Goal: Task Accomplishment & Management: Use online tool/utility

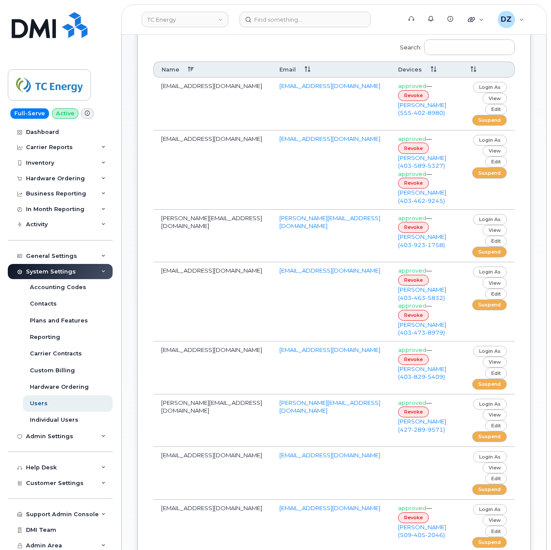
scroll to position [173, 0]
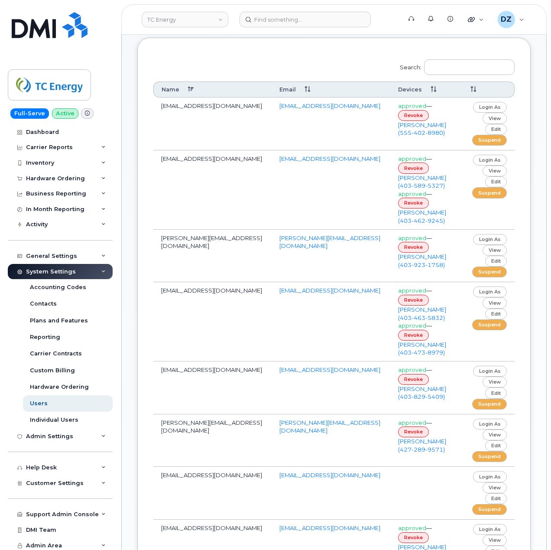
drag, startPoint x: 161, startPoint y: 159, endPoint x: 262, endPoint y: 170, distance: 101.2
click at [262, 170] on td "a_rodriguez_lomeli@tcenergy.com" at bounding box center [212, 189] width 118 height 79
copy td "a_rodriguez_lomeli@tcenergy.com"
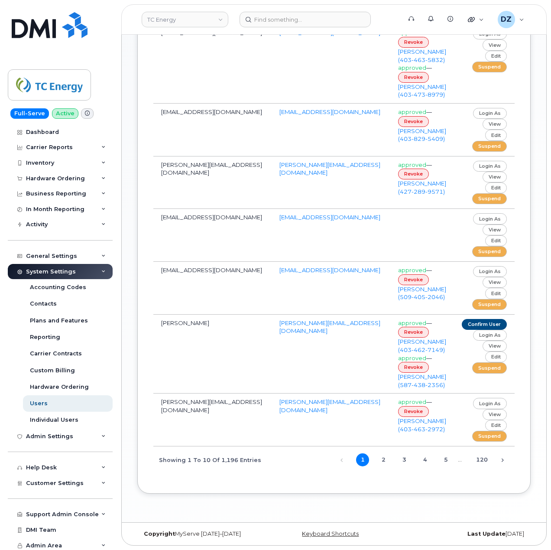
scroll to position [566, 0]
click at [379, 460] on link "2" at bounding box center [383, 459] width 13 height 13
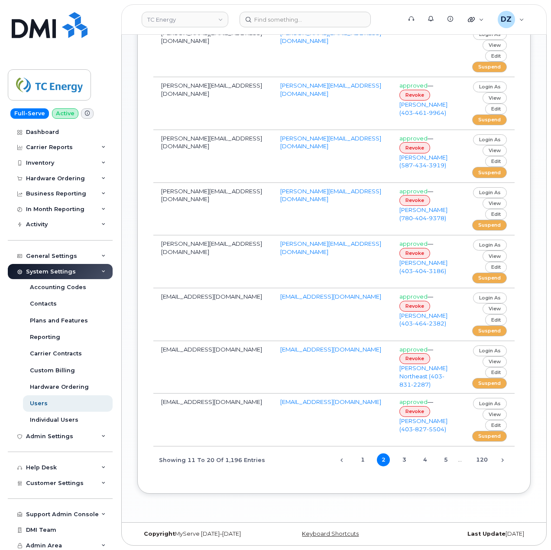
scroll to position [385, 0]
click at [408, 459] on link "3" at bounding box center [404, 459] width 13 height 13
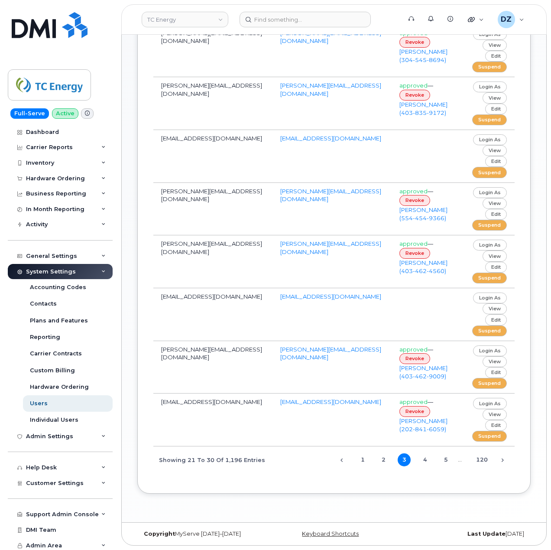
scroll to position [373, 0]
drag, startPoint x: 162, startPoint y: 178, endPoint x: 254, endPoint y: 190, distance: 92.7
click at [254, 190] on td "alejandro_enciso@tcenergy.com" at bounding box center [212, 209] width 119 height 53
copy td "alejandro_enciso@tcenergy.com"
click at [492, 187] on link "login as" at bounding box center [490, 192] width 34 height 11
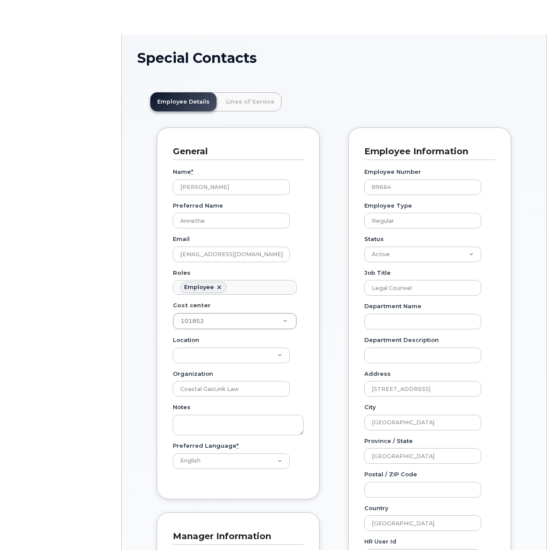
scroll to position [25, 0]
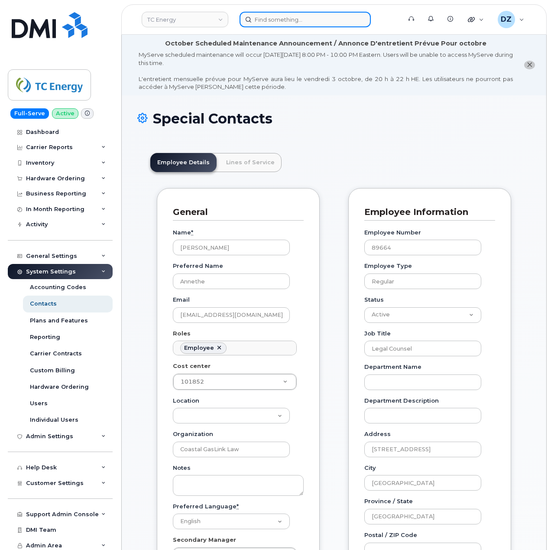
click at [276, 21] on input at bounding box center [305, 20] width 131 height 16
paste input "alejandro_enciso@tcenergy.com"
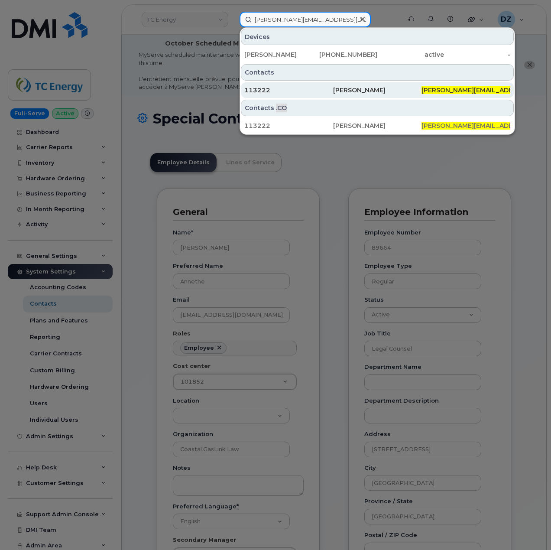
type input "alejandro_enciso@tcenergy.com"
click at [333, 91] on div "113222" at bounding box center [288, 90] width 89 height 9
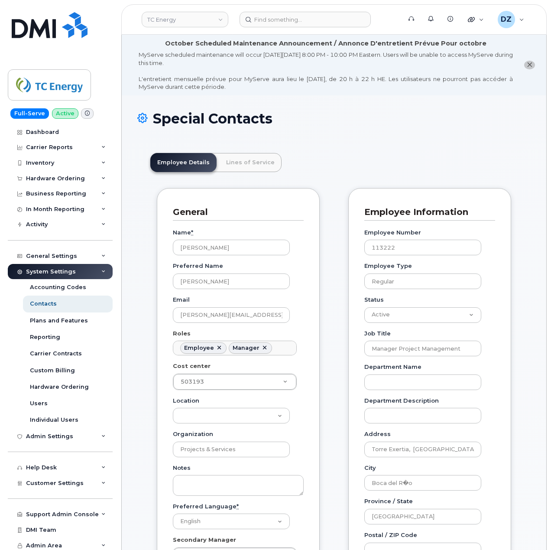
scroll to position [25, 0]
click at [252, 156] on link "Lines of Service" at bounding box center [250, 162] width 62 height 19
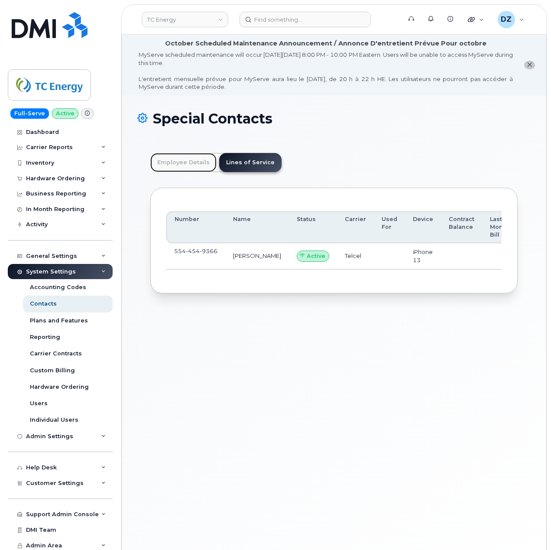
click at [186, 165] on link "Employee Details" at bounding box center [183, 162] width 66 height 19
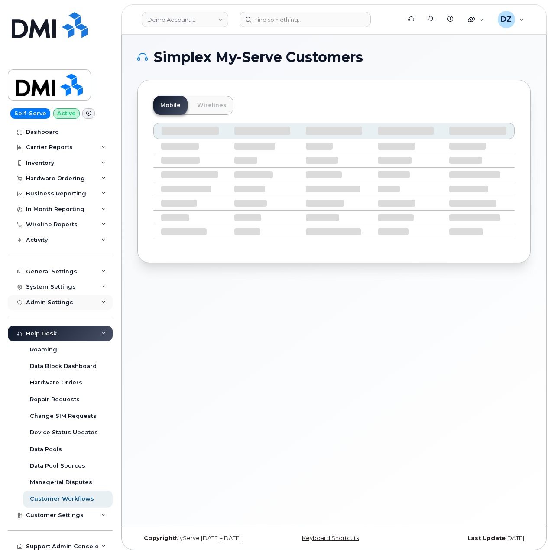
click at [82, 299] on div "Admin Settings" at bounding box center [60, 303] width 105 height 16
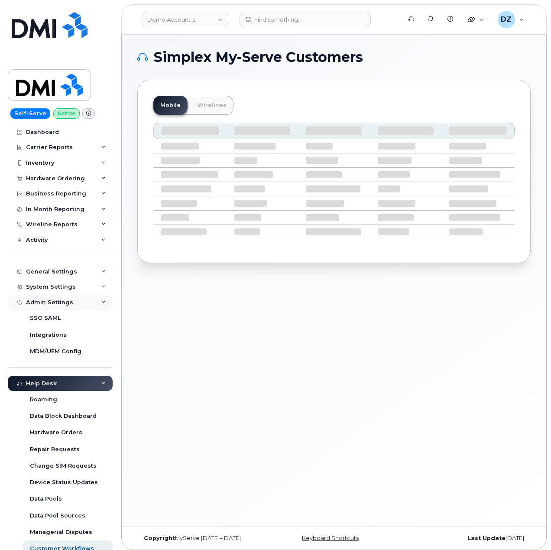
click at [82, 301] on div "Admin Settings" at bounding box center [60, 303] width 105 height 16
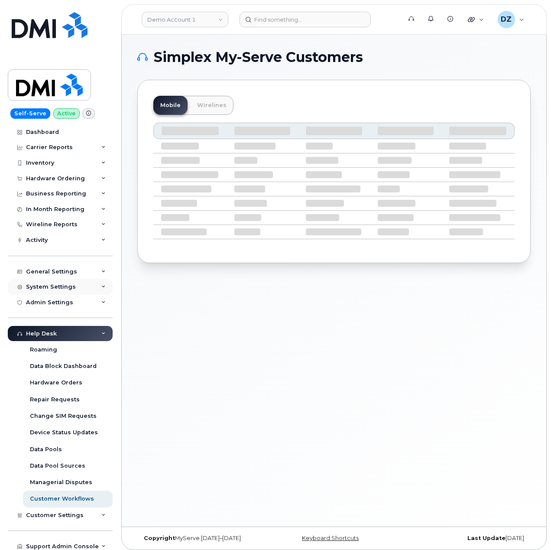
click at [83, 286] on div "System Settings" at bounding box center [60, 287] width 105 height 16
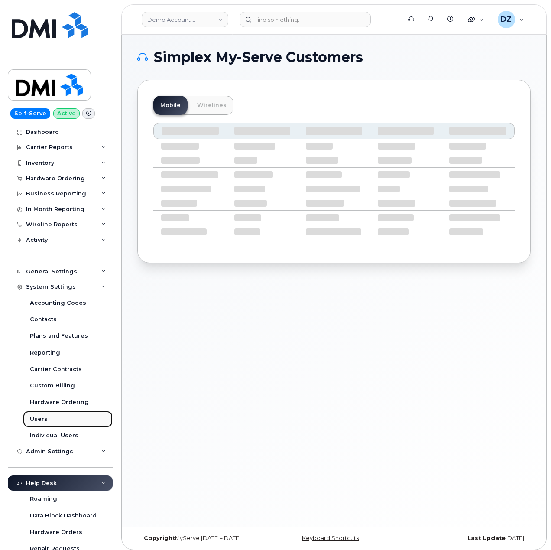
click at [52, 413] on link "Users" at bounding box center [68, 419] width 90 height 16
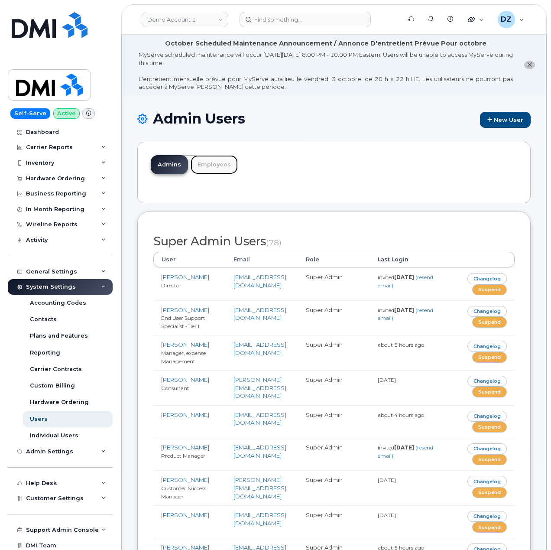
click at [212, 171] on link "Employees" at bounding box center [214, 164] width 47 height 19
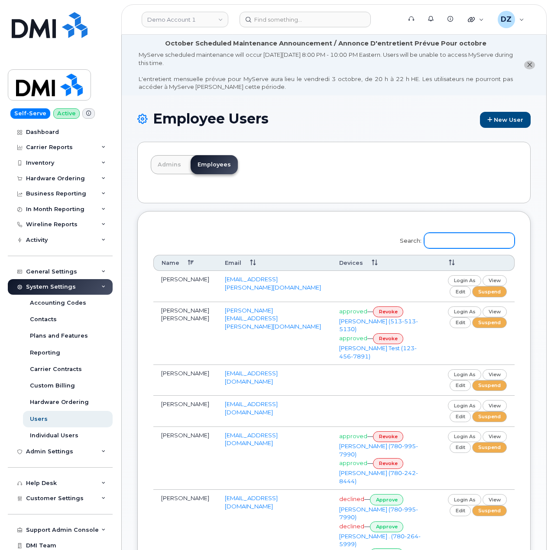
click at [455, 245] on input "Search:" at bounding box center [469, 241] width 91 height 16
paste input "Brett Wearing"
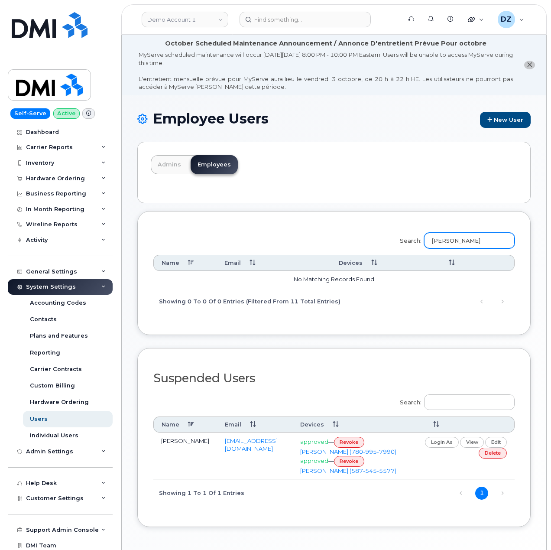
click at [460, 241] on input "Brett Wearing" at bounding box center [469, 241] width 91 height 16
paste input "brett_wearing@tcenergy.com"
click at [473, 240] on input "brett_wearing@tcenergy.com" at bounding box center [469, 241] width 91 height 16
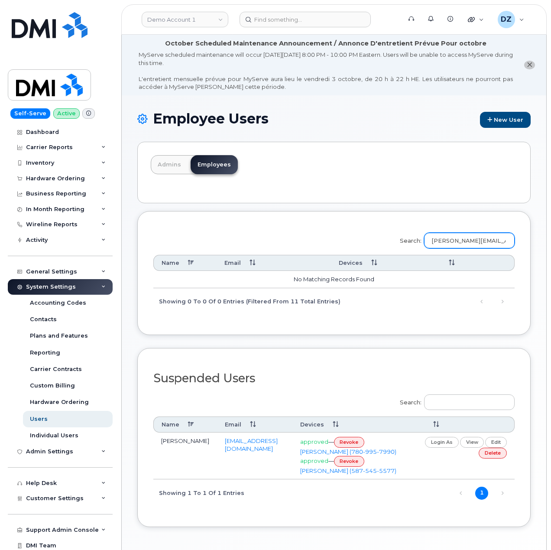
click at [473, 240] on input "brett_wearing@tcenergy.com" at bounding box center [469, 241] width 91 height 16
paste input "phong_lam"
click at [484, 241] on input "phong_lam@tcenergy.com" at bounding box center [469, 241] width 91 height 16
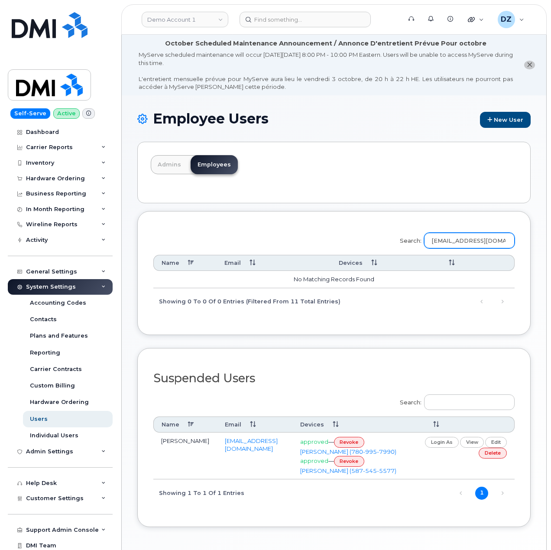
click at [484, 241] on input "phong_lam@tcenergy.com" at bounding box center [469, 241] width 91 height 16
paste input "kevin_smerechynski"
click at [477, 240] on input "kevin_smerechynski@tcenergy.com" at bounding box center [469, 241] width 91 height 16
click at [477, 241] on input "kevin_smerechynski@tcenergy.com" at bounding box center [469, 241] width 91 height 16
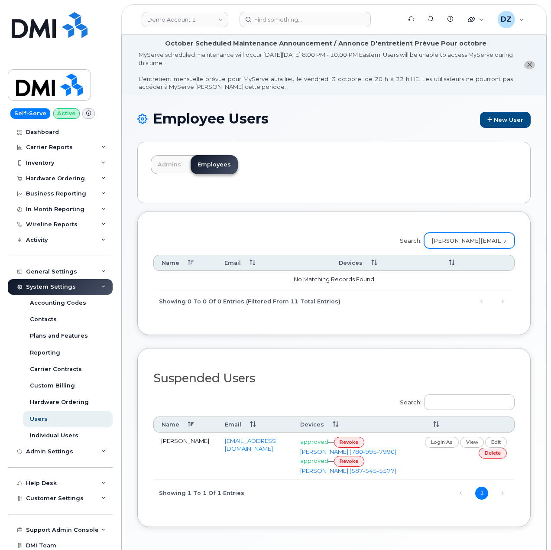
paste input "nelson_jalotjot"
click at [487, 246] on input "nelson_jalotjot@tcenergy.com" at bounding box center [469, 241] width 91 height 16
paste input "Scott Hoelscher"
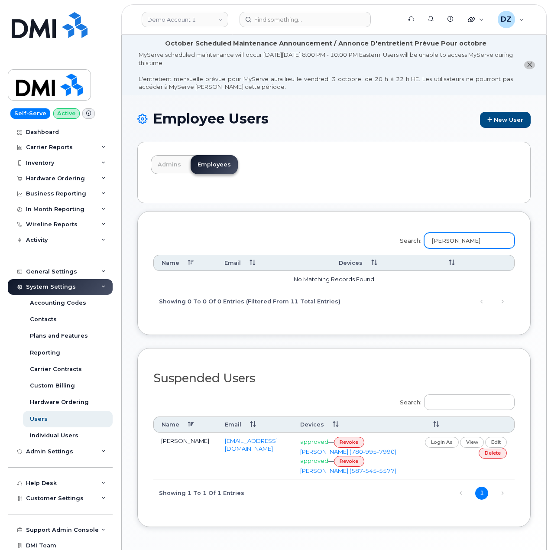
click at [499, 242] on input "Scott Hoelscher" at bounding box center [469, 241] width 91 height 16
type input "Scott Hoelscher"
click at [361, 244] on div "Search: Scott Hoelscher Name Email Devices No matching records found Showing 0 …" at bounding box center [333, 271] width 361 height 88
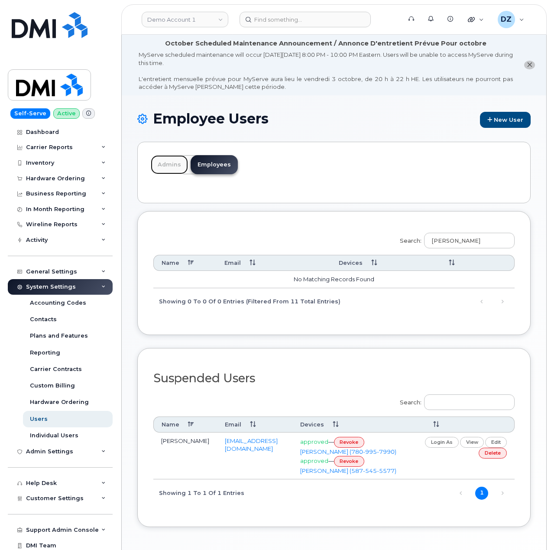
click at [170, 172] on link "Admins" at bounding box center [169, 164] width 37 height 19
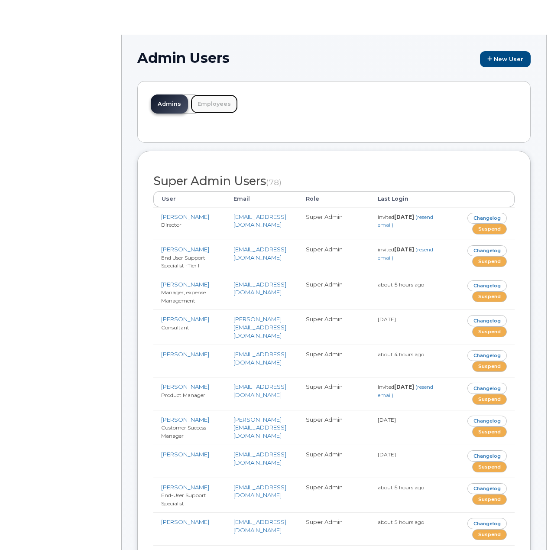
click at [217, 105] on link "Employees" at bounding box center [214, 103] width 47 height 19
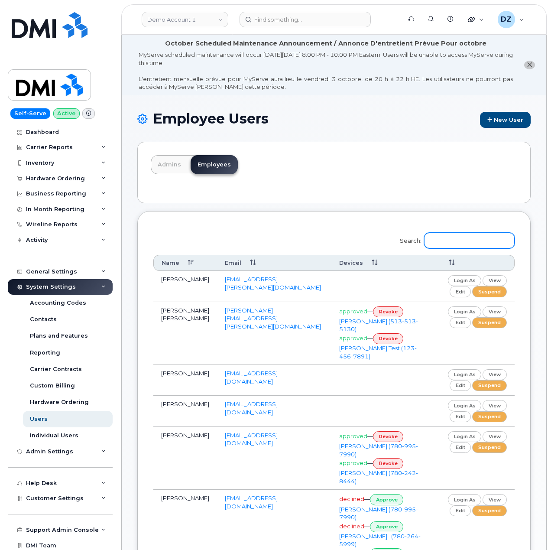
click at [464, 243] on input "Search:" at bounding box center [469, 241] width 91 height 16
paste input "Scott Hoelscher"
type input "Scott Hoelscher"
click at [215, 163] on link "Employees" at bounding box center [214, 164] width 47 height 19
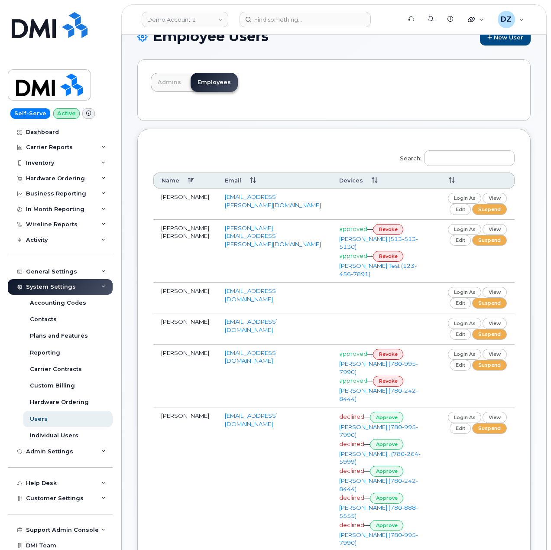
scroll to position [61, 0]
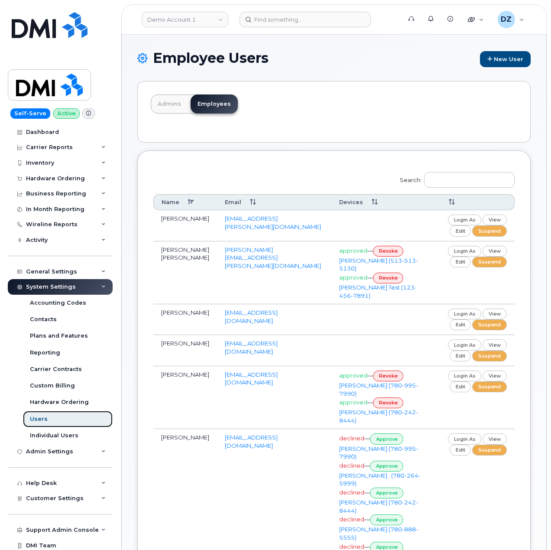
click at [60, 419] on link "Users" at bounding box center [68, 419] width 90 height 16
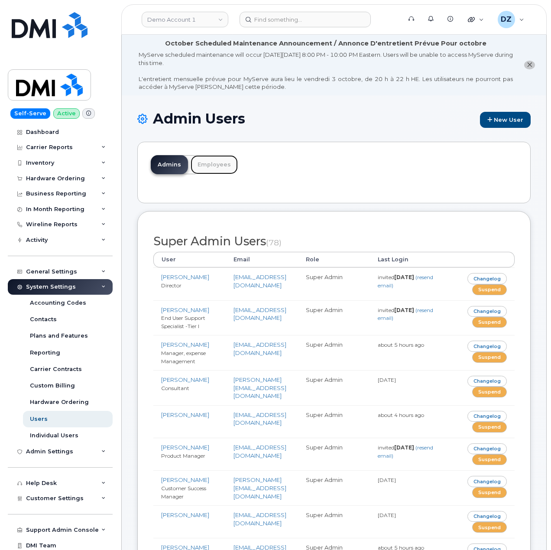
click at [212, 167] on link "Employees" at bounding box center [214, 164] width 47 height 19
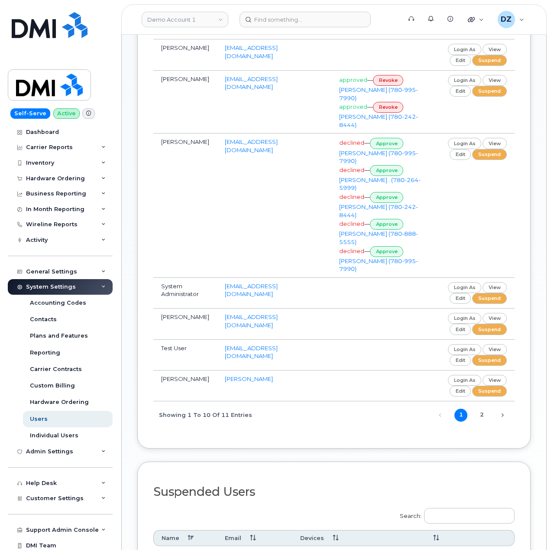
scroll to position [448, 0]
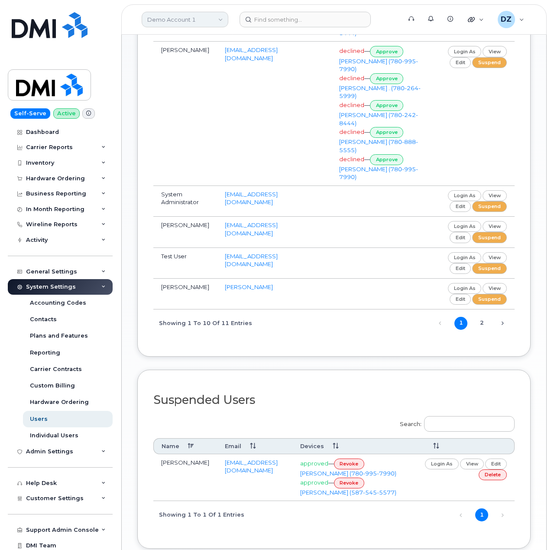
click at [209, 20] on link "Demo Account 1" at bounding box center [185, 20] width 87 height 16
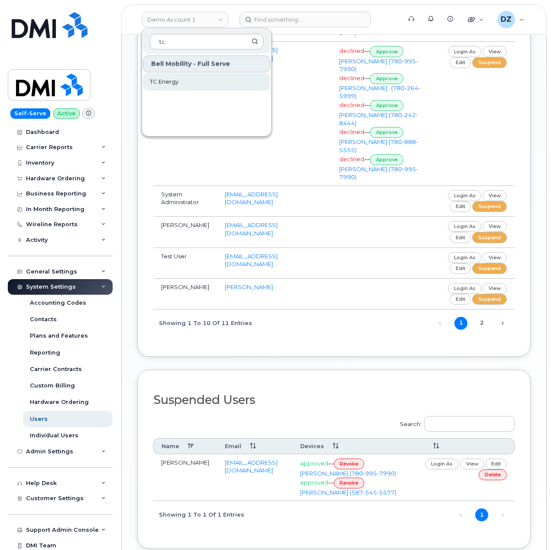
type input "tc"
click at [183, 85] on link "TC Energy" at bounding box center [206, 81] width 127 height 17
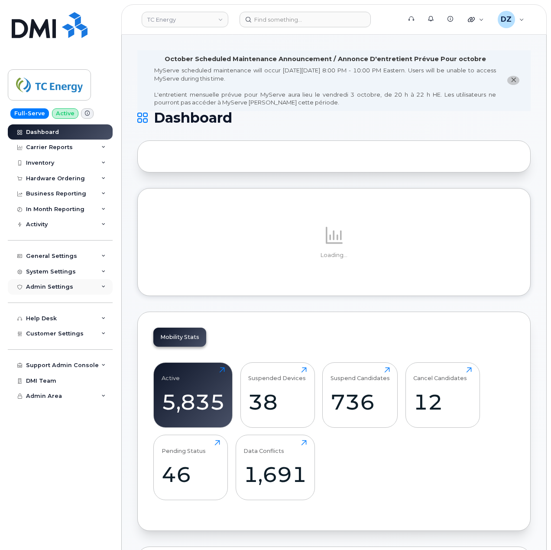
click at [97, 289] on div "Admin Settings" at bounding box center [60, 287] width 105 height 16
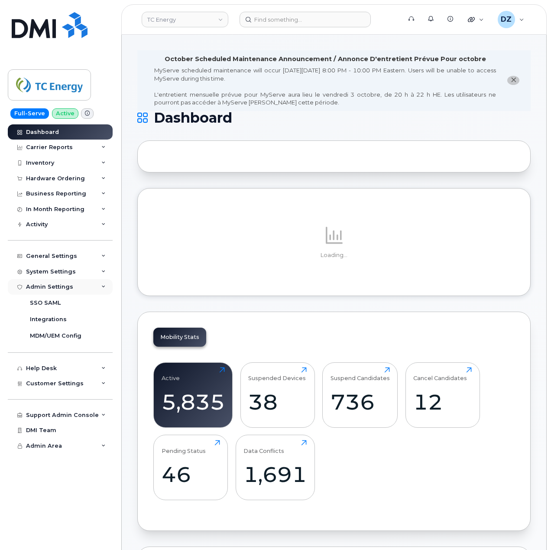
click at [96, 288] on div "Admin Settings" at bounding box center [60, 287] width 105 height 16
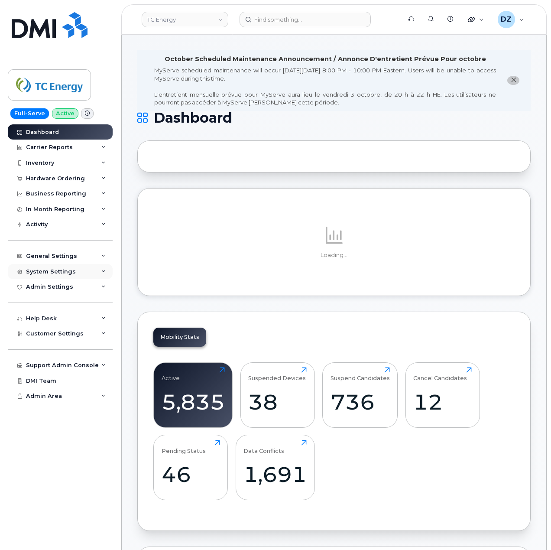
click at [94, 271] on div "System Settings" at bounding box center [60, 272] width 105 height 16
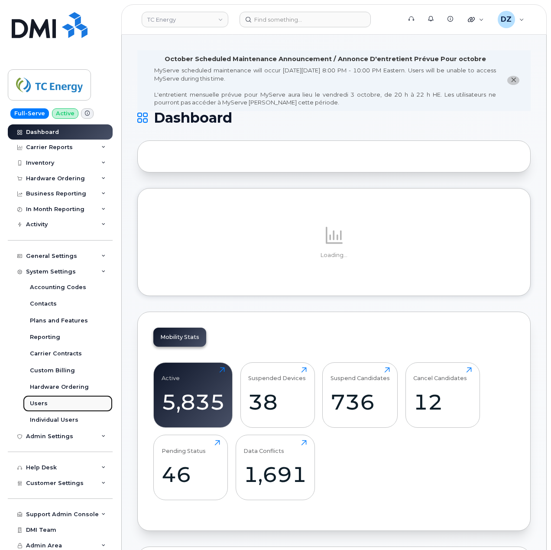
click at [54, 403] on link "Users" at bounding box center [68, 403] width 90 height 16
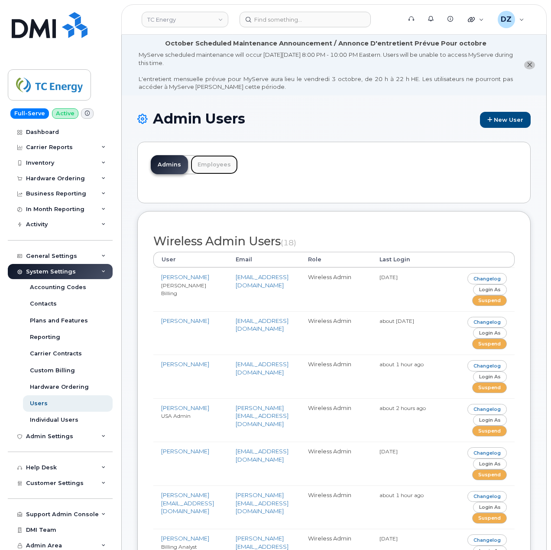
click at [218, 162] on link "Employees" at bounding box center [214, 164] width 47 height 19
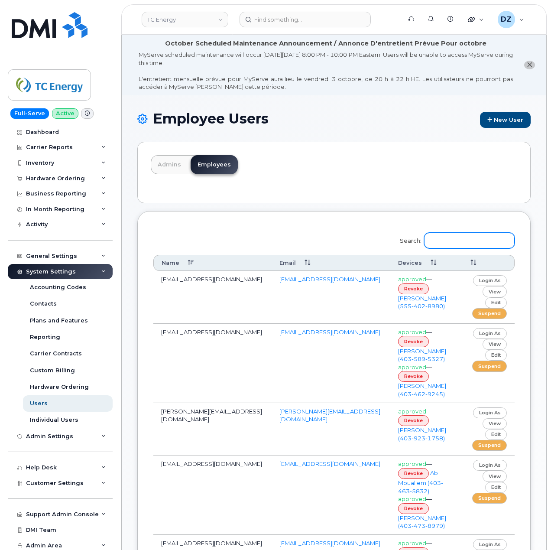
click at [473, 241] on input "Search:" at bounding box center [469, 241] width 91 height 16
paste input "[PERSON_NAME][EMAIL_ADDRESS][DOMAIN_NAME]"
type input "[PERSON_NAME][EMAIL_ADDRESS][DOMAIN_NAME]"
paste input "[PERSON_NAME][EMAIL_ADDRESS][DOMAIN_NAME]"
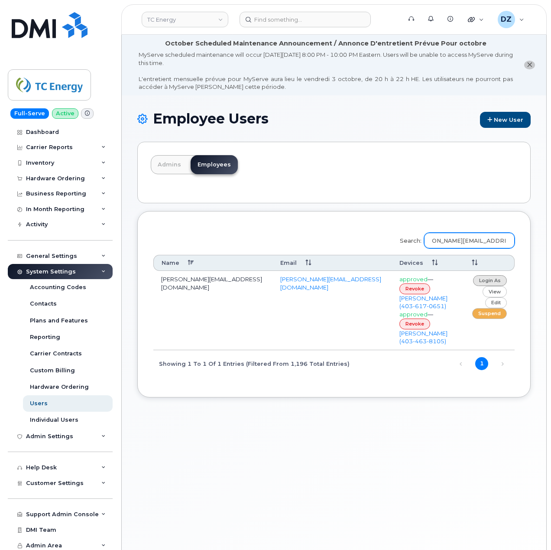
type input "[PERSON_NAME][EMAIL_ADDRESS][DOMAIN_NAME]"
click at [484, 281] on link "login as" at bounding box center [490, 280] width 34 height 11
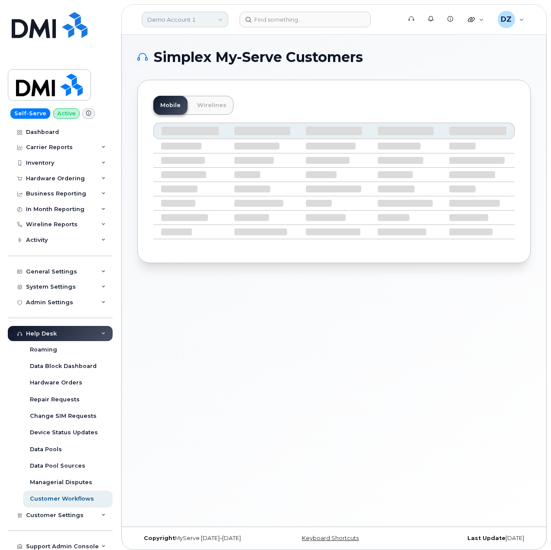
click at [179, 18] on link "Demo Account 1" at bounding box center [185, 20] width 87 height 16
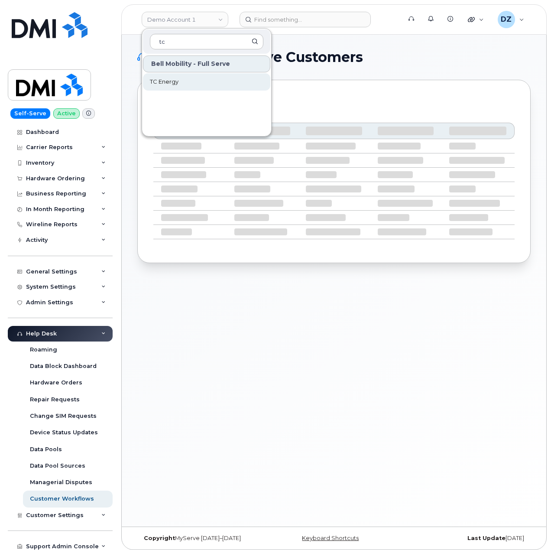
type input "tc"
click at [175, 83] on span "TC Energy" at bounding box center [164, 82] width 29 height 9
